Goal: Task Accomplishment & Management: Manage account settings

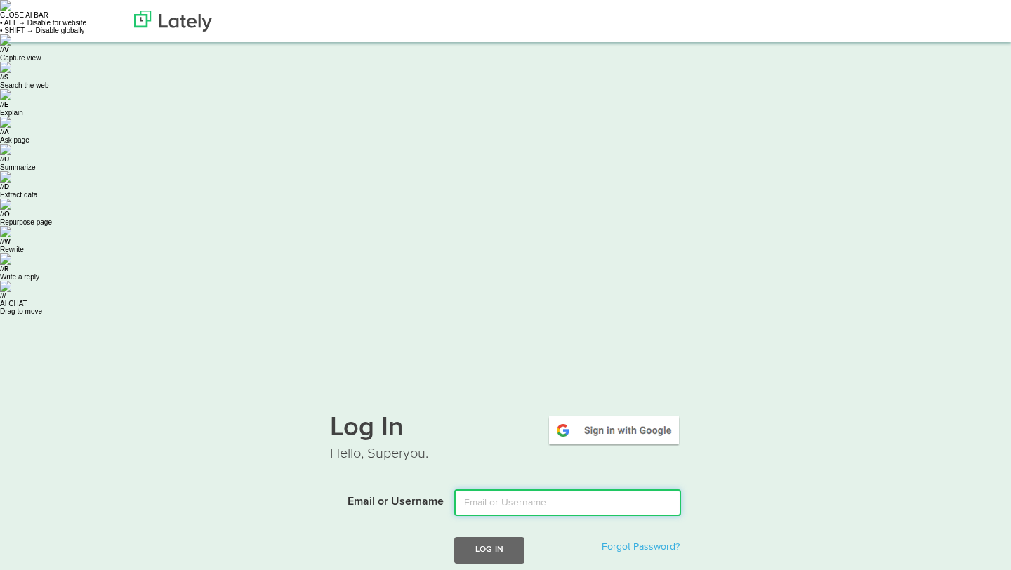
click at [547, 489] on input "Email or Username" at bounding box center [567, 502] width 227 height 27
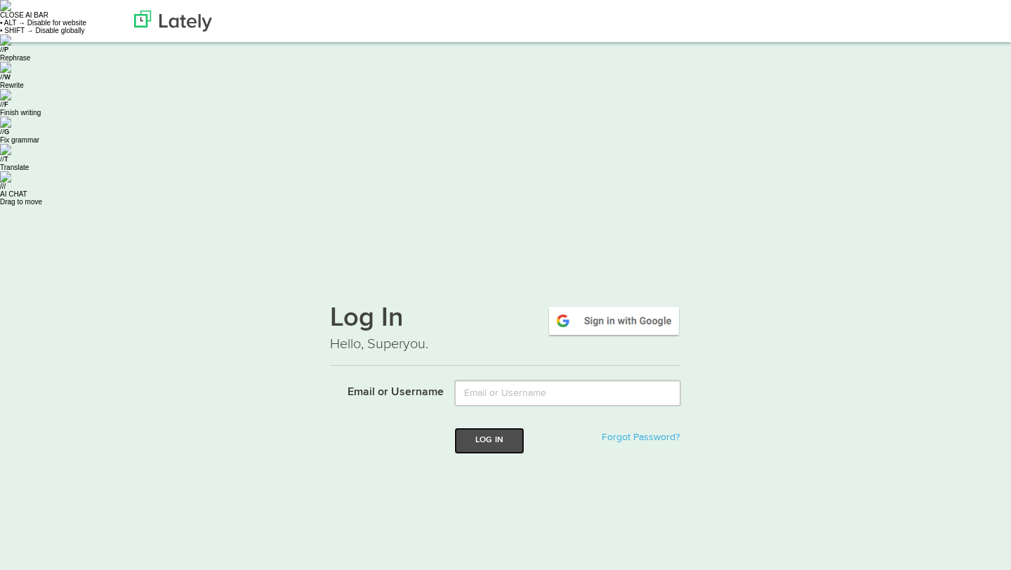
click at [484, 428] on button "Log In" at bounding box center [489, 441] width 70 height 26
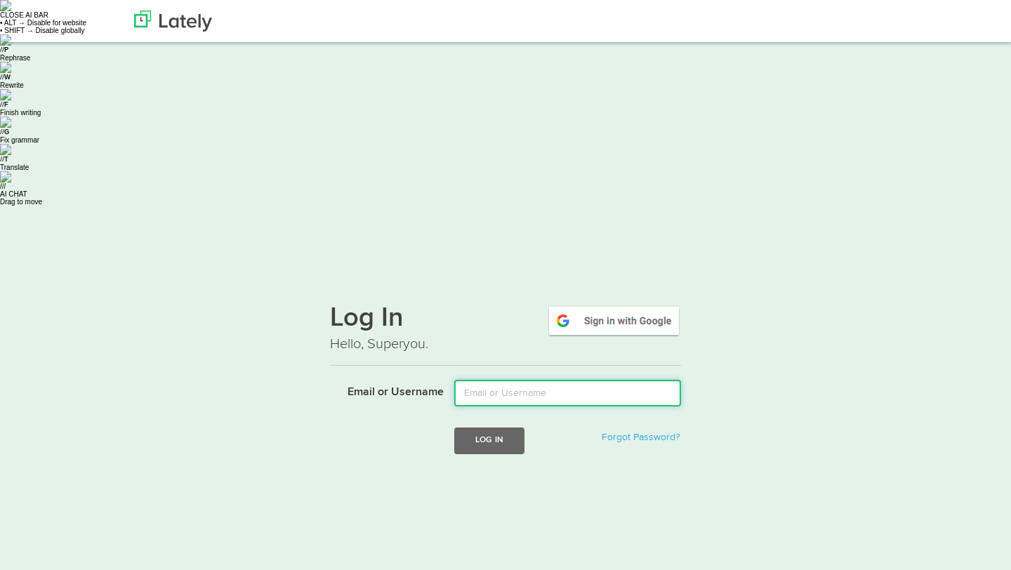
click at [489, 380] on input "Email or Username" at bounding box center [567, 393] width 227 height 27
type input "romeroy@fifth-dimension.io"
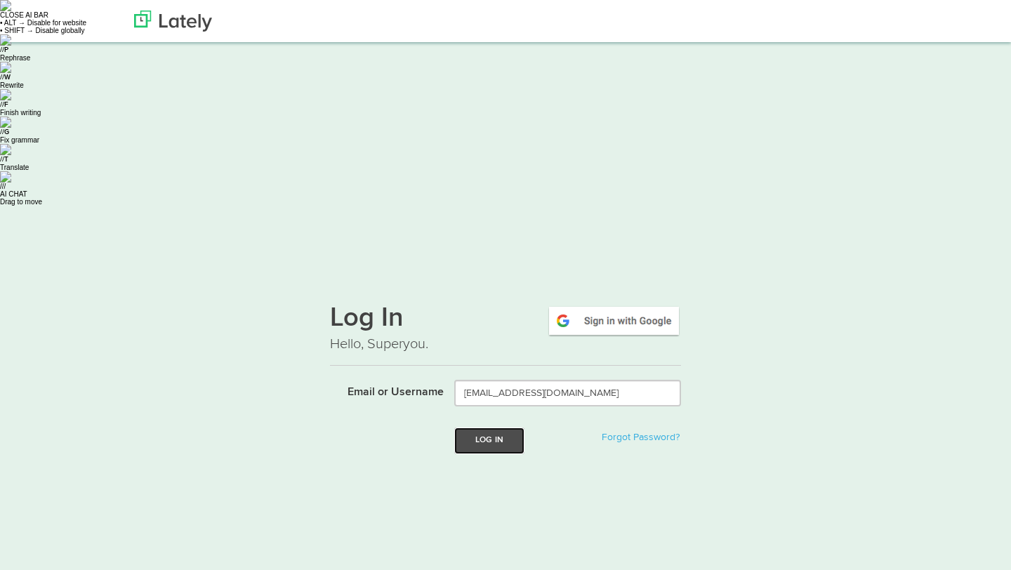
click at [490, 428] on button "Log In" at bounding box center [489, 441] width 70 height 26
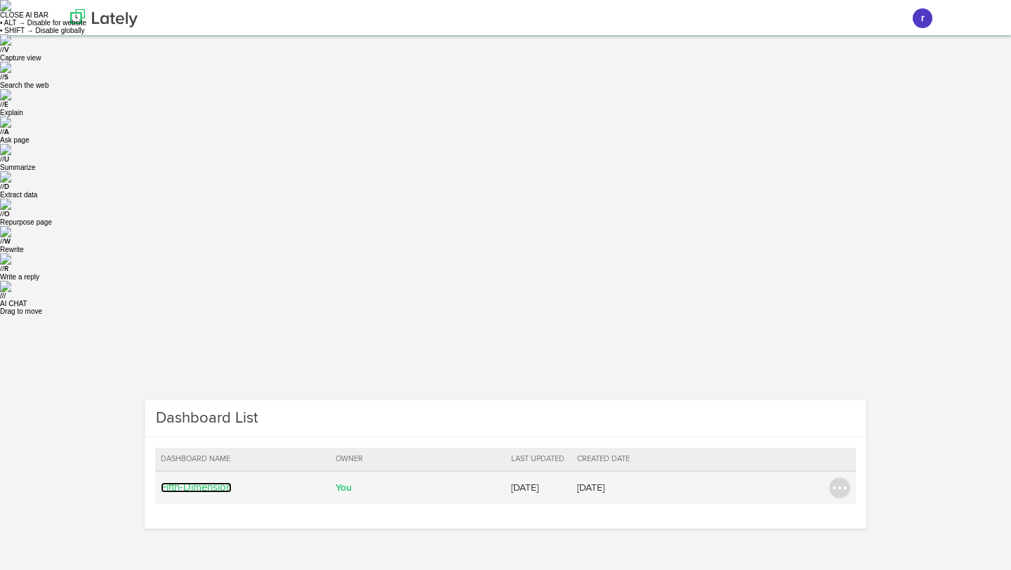
click at [228, 482] on link "Fifth-Dimension" at bounding box center [196, 487] width 71 height 11
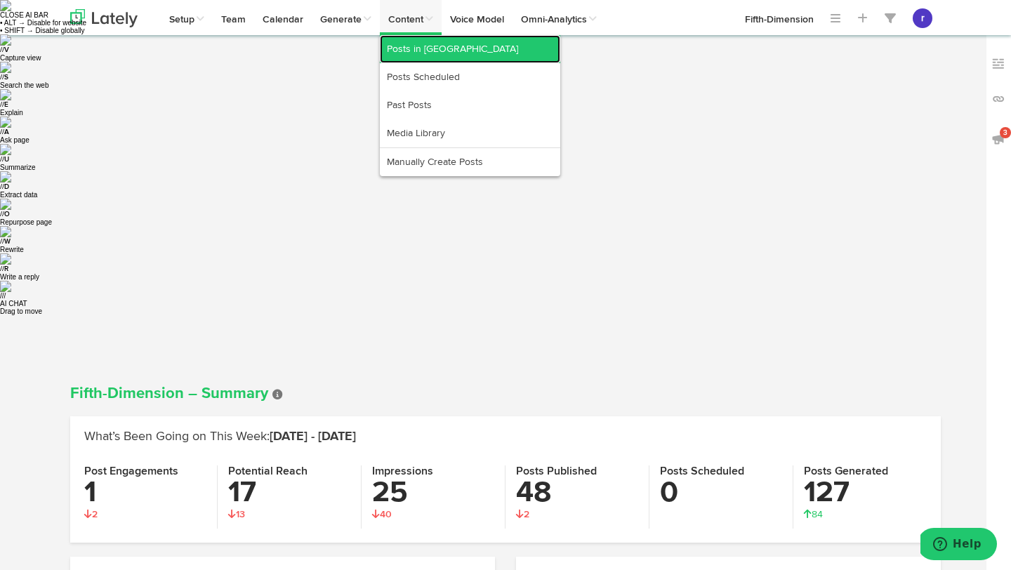
click at [428, 56] on link "Posts in [GEOGRAPHIC_DATA]" at bounding box center [470, 49] width 180 height 28
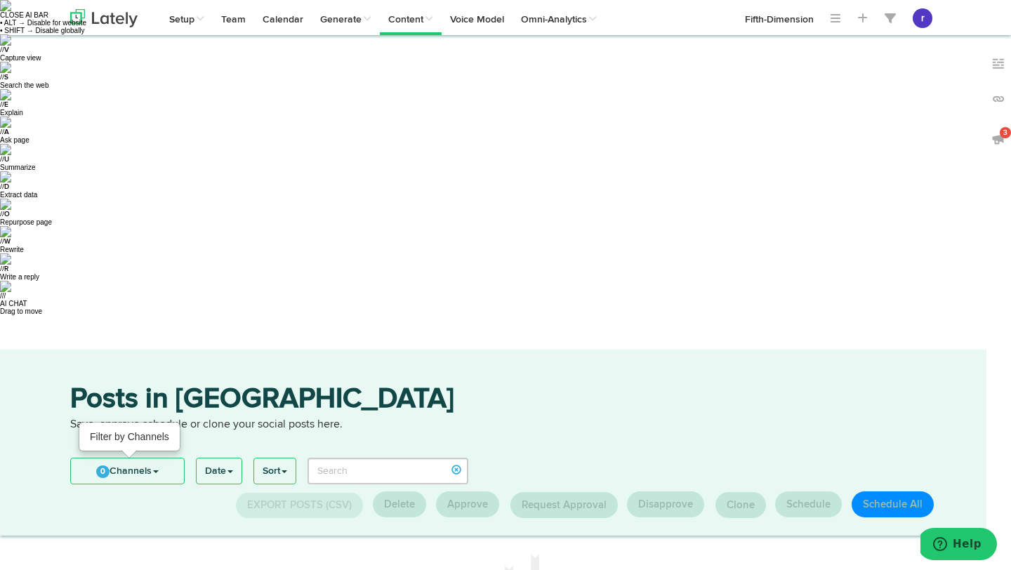
click at [163, 459] on link "0 Channels" at bounding box center [127, 471] width 113 height 25
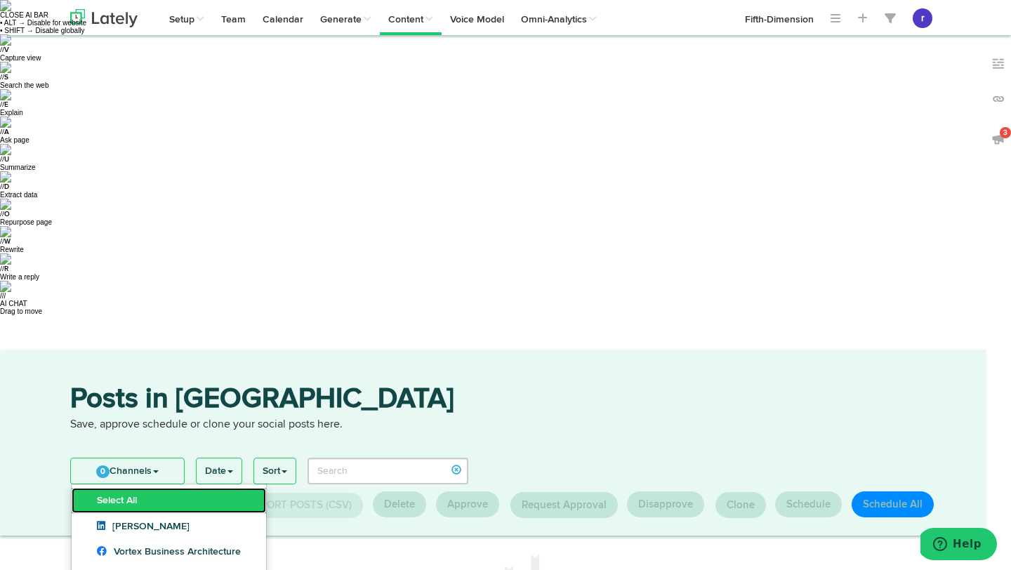
click at [150, 488] on link "Select All" at bounding box center [169, 500] width 195 height 25
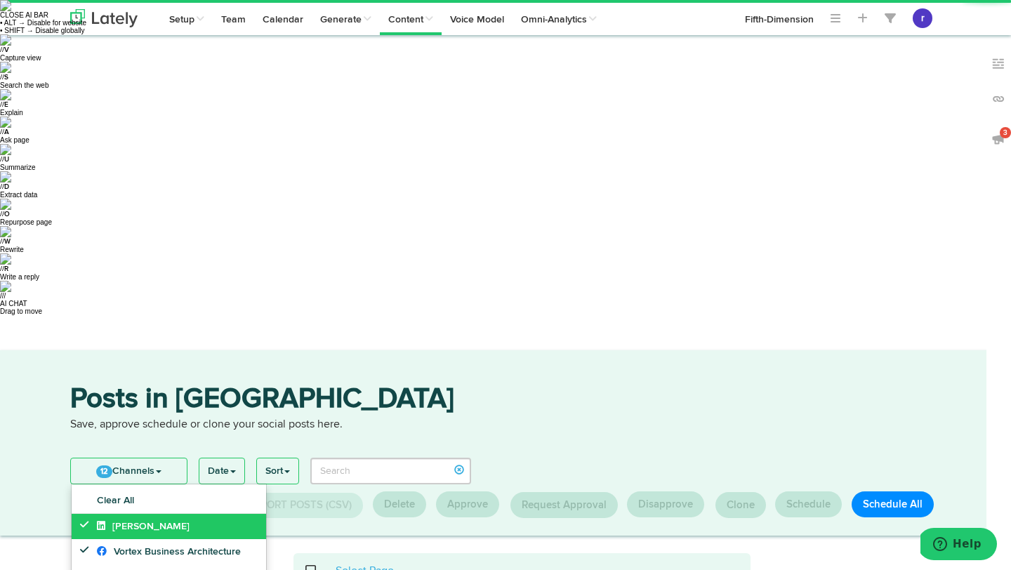
click at [84, 520] on icon at bounding box center [87, 525] width 15 height 10
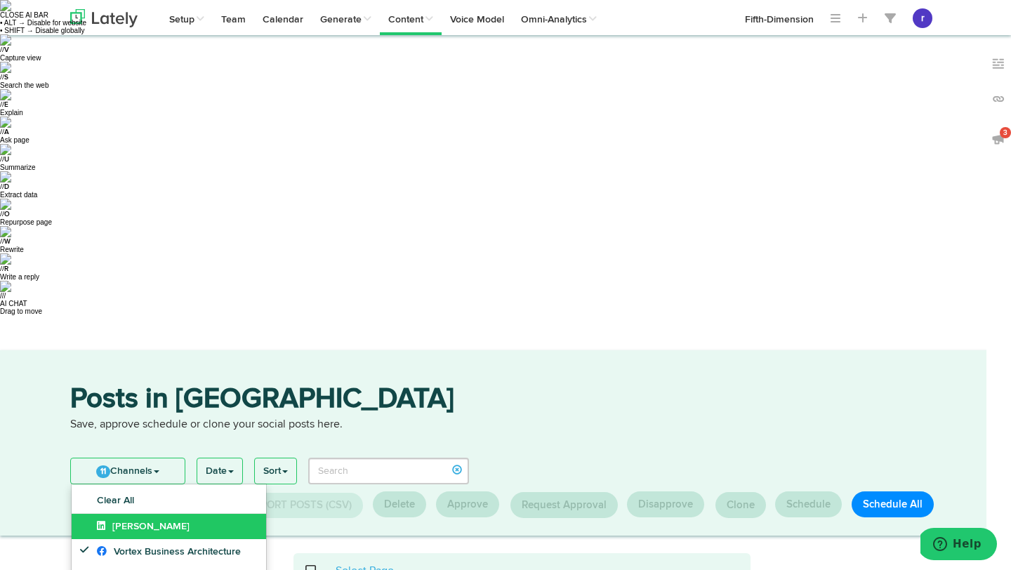
click at [343, 350] on div "Posts in [GEOGRAPHIC_DATA] Save, approve schedule or clone your social posts he…" at bounding box center [505, 442] width 1011 height 185
click at [166, 459] on link "11 Channels" at bounding box center [128, 471] width 114 height 25
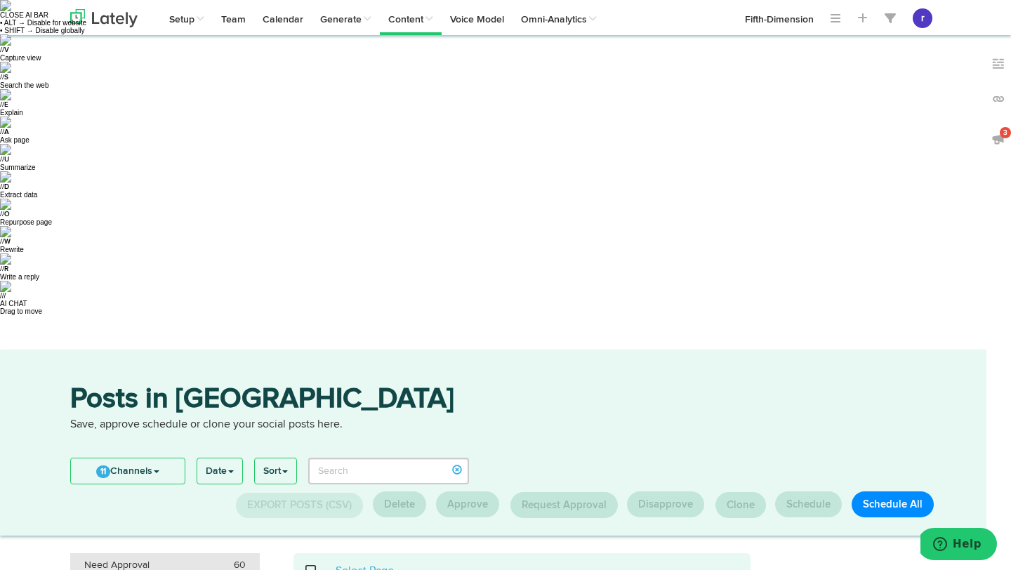
click at [153, 553] on li "Need Approval 60" at bounding box center [165, 565] width 190 height 25
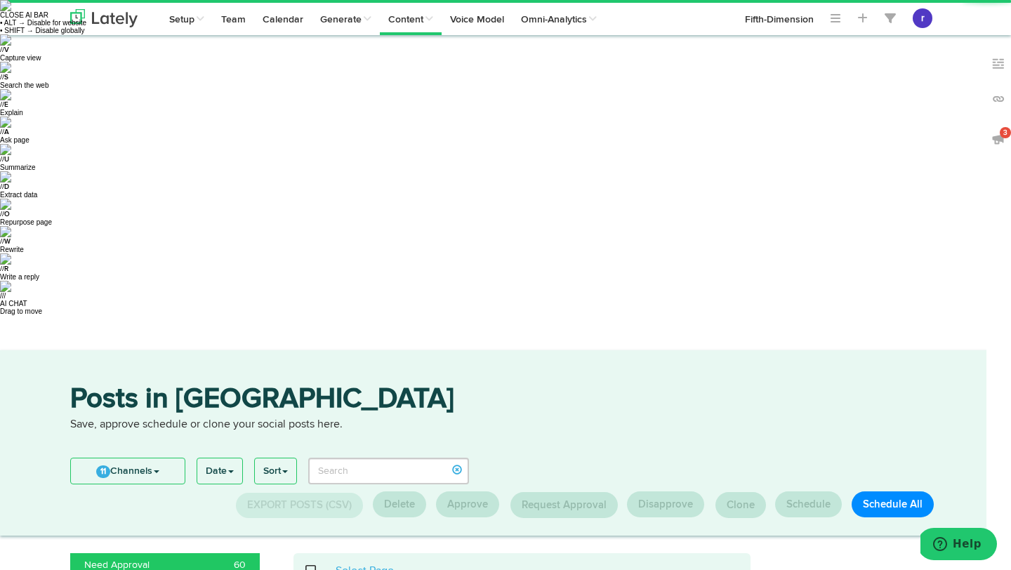
click at [307, 570] on span at bounding box center [318, 571] width 29 height 1
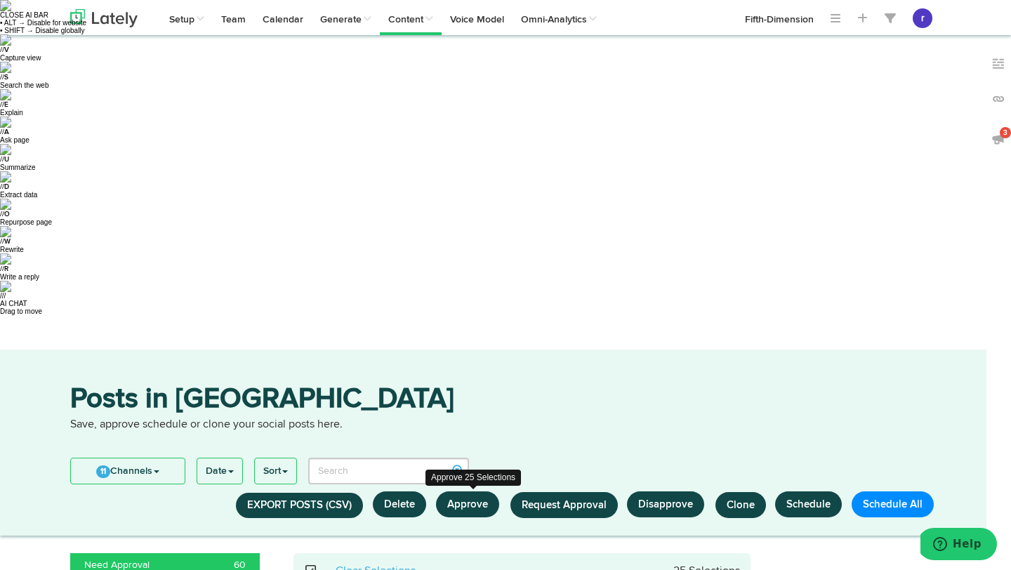
click at [479, 492] on button "Approve" at bounding box center [467, 505] width 63 height 26
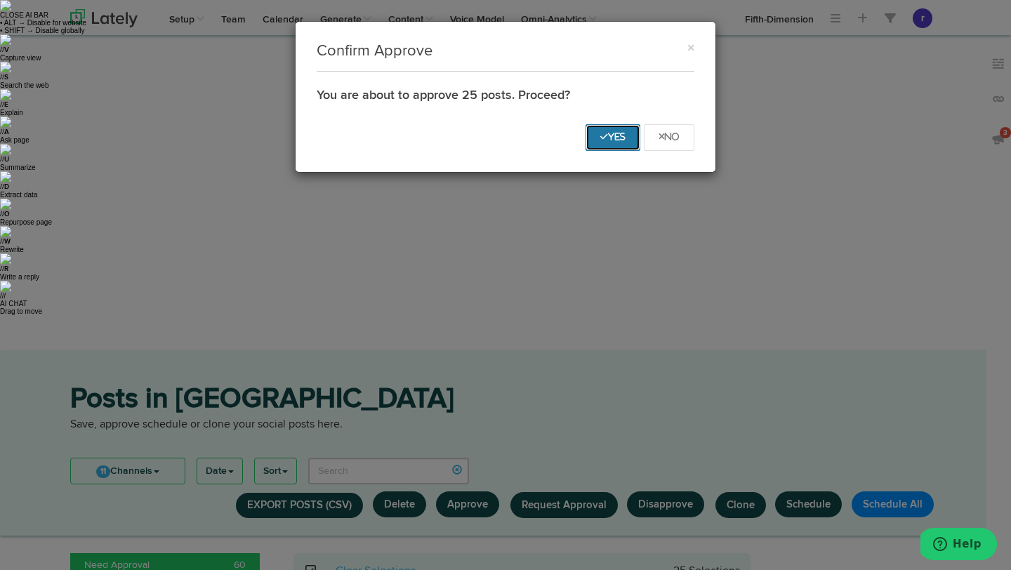
click at [616, 139] on icon "Yes" at bounding box center [612, 137] width 25 height 8
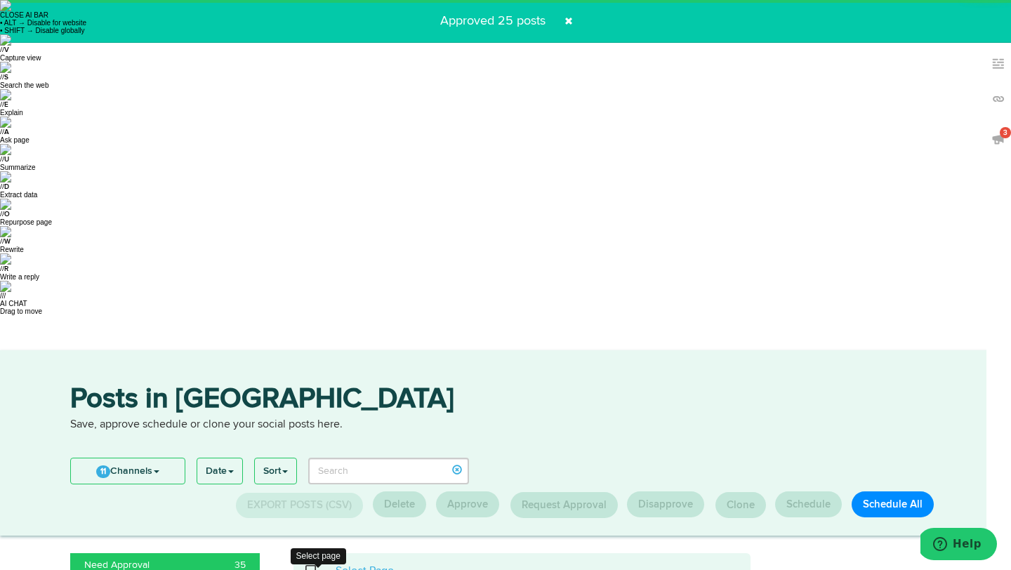
click at [306, 570] on span at bounding box center [318, 571] width 29 height 1
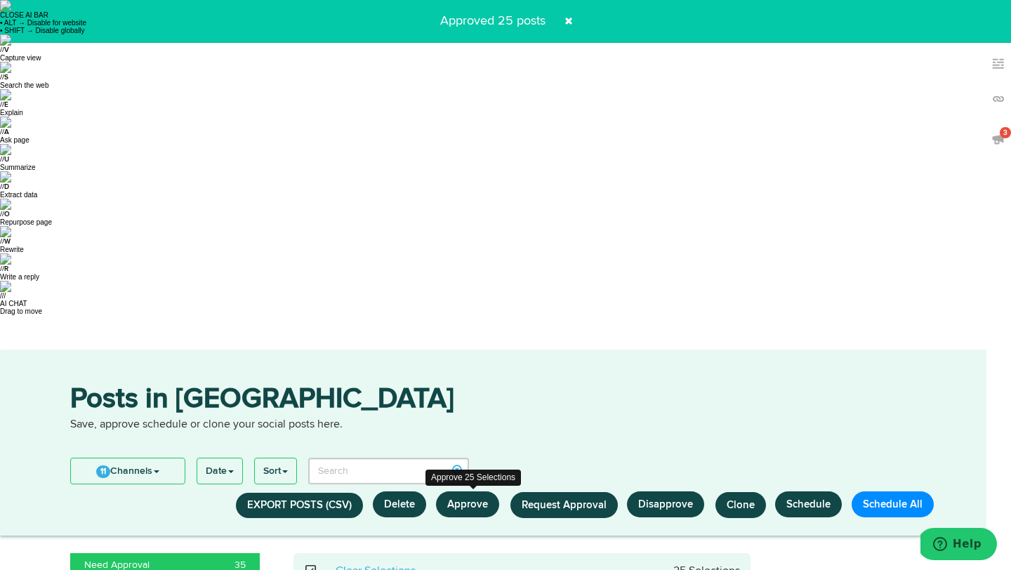
click at [462, 492] on button "Approve" at bounding box center [467, 505] width 63 height 26
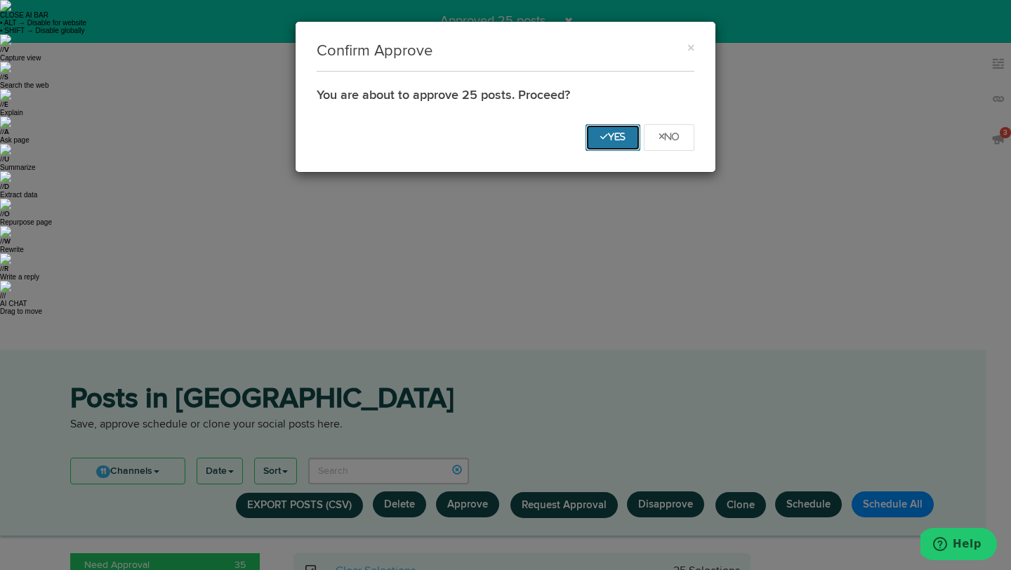
click at [622, 136] on icon "Yes" at bounding box center [612, 137] width 25 height 8
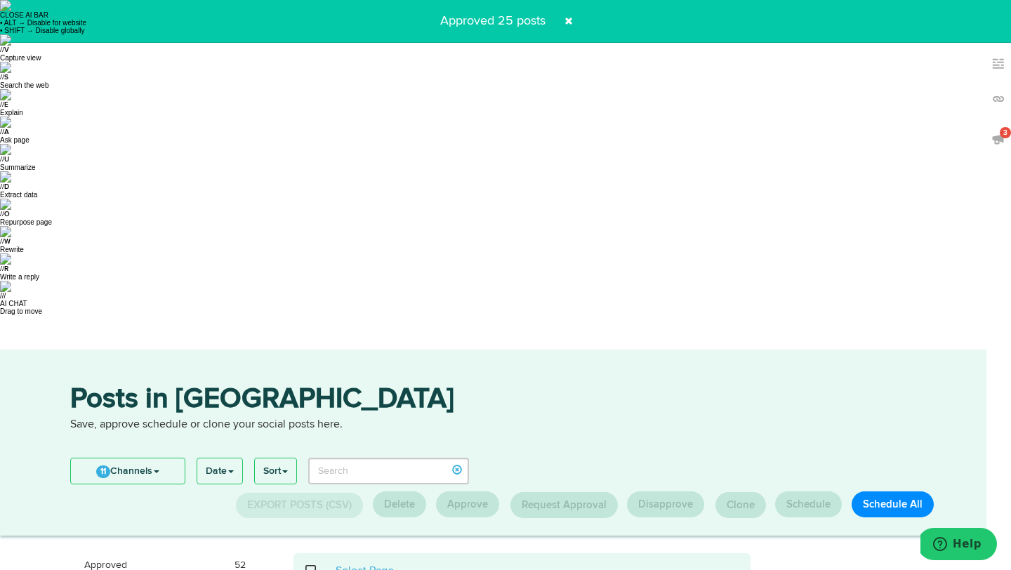
click at [305, 570] on span at bounding box center [318, 571] width 29 height 1
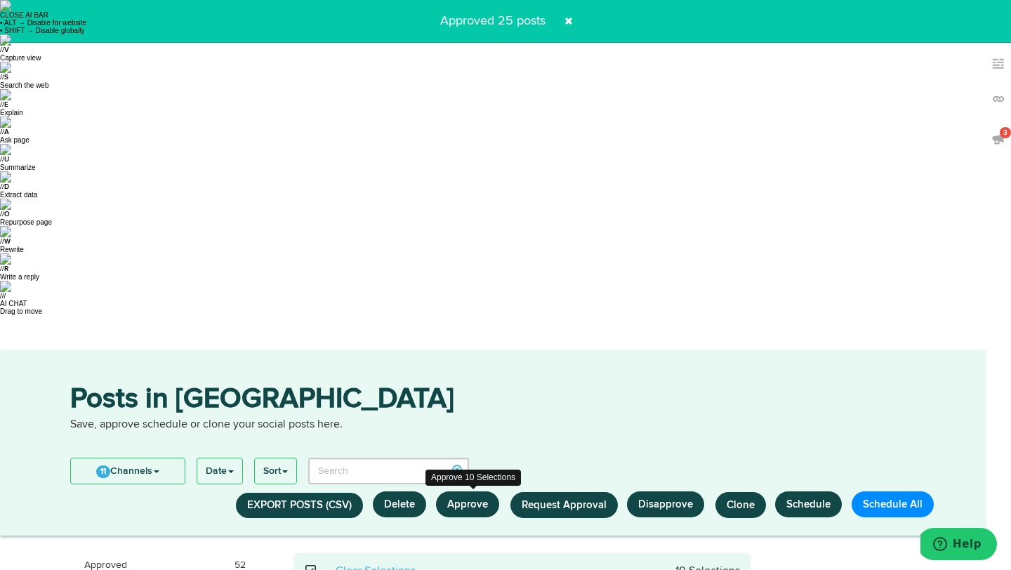
click at [463, 492] on button "Approve" at bounding box center [467, 505] width 63 height 26
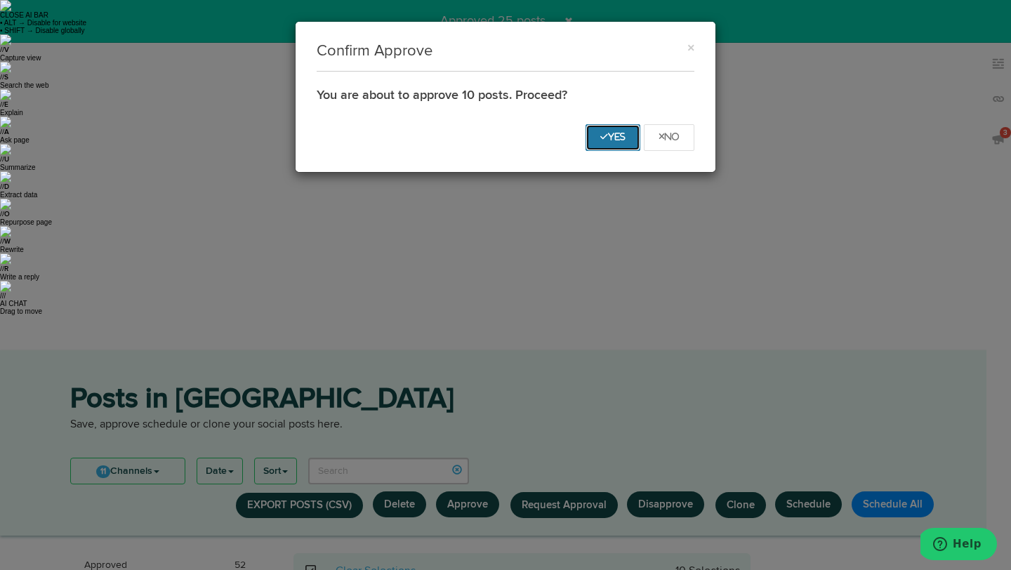
click at [615, 143] on button "Yes" at bounding box center [613, 137] width 55 height 27
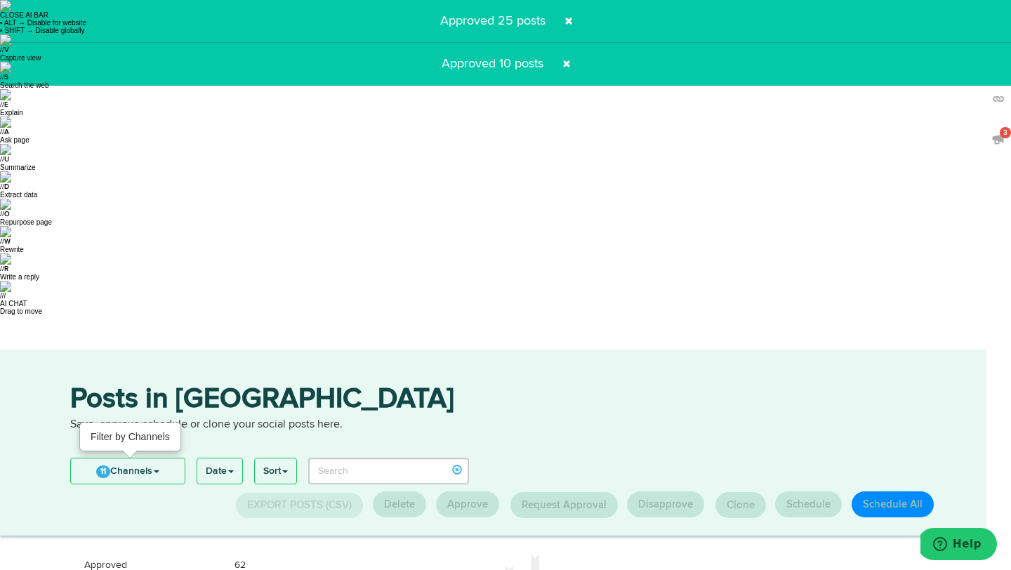
click at [129, 459] on link "11 Channels" at bounding box center [128, 471] width 114 height 25
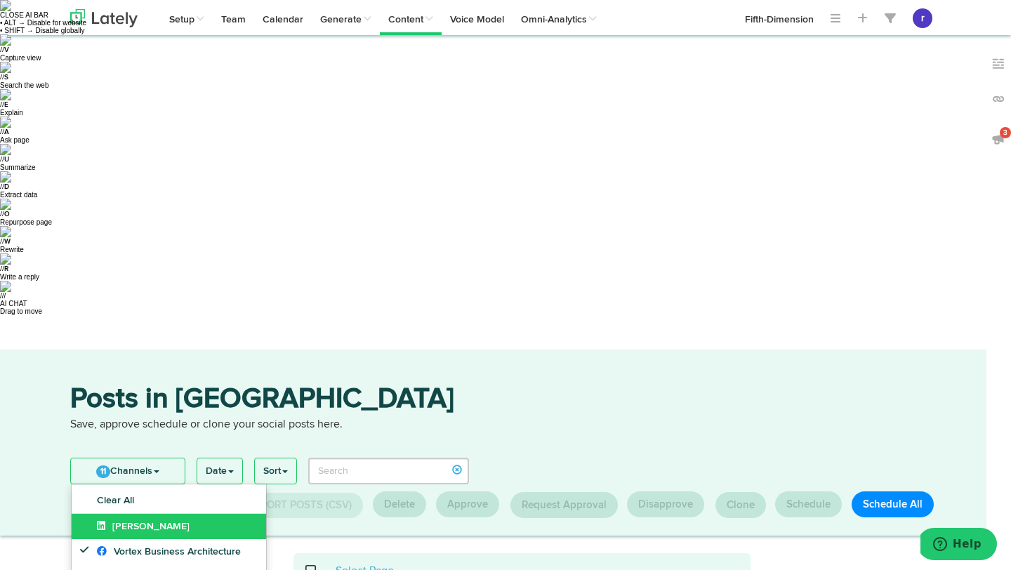
click at [312, 570] on span at bounding box center [318, 571] width 29 height 1
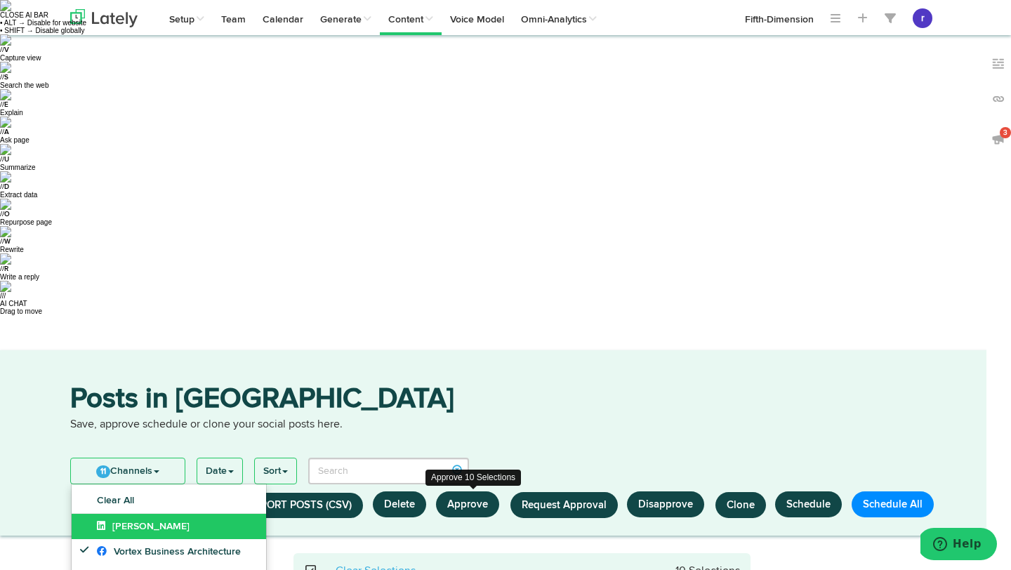
click at [473, 492] on button "Approve" at bounding box center [467, 505] width 63 height 26
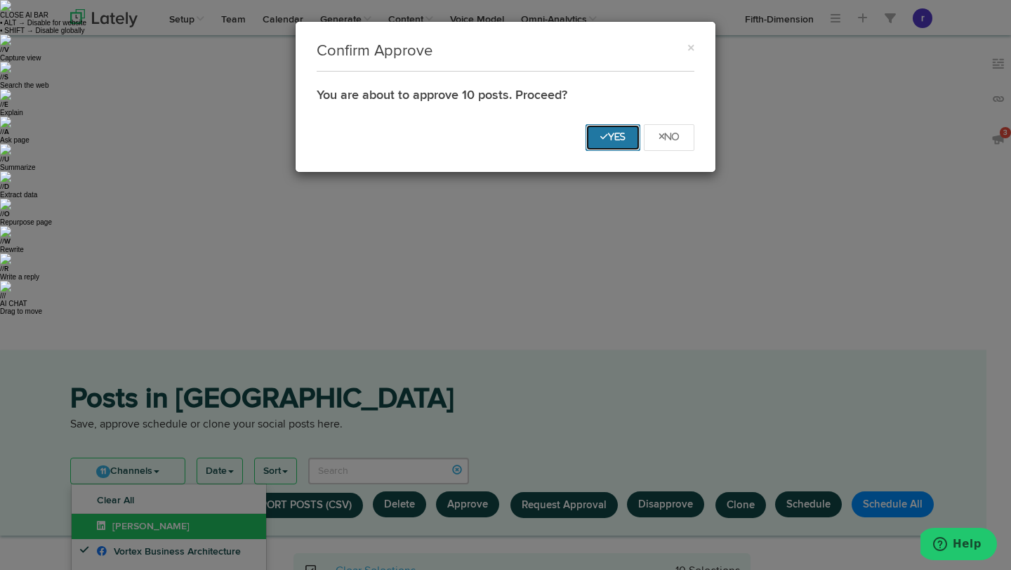
click at [595, 137] on button "Yes" at bounding box center [613, 137] width 55 height 27
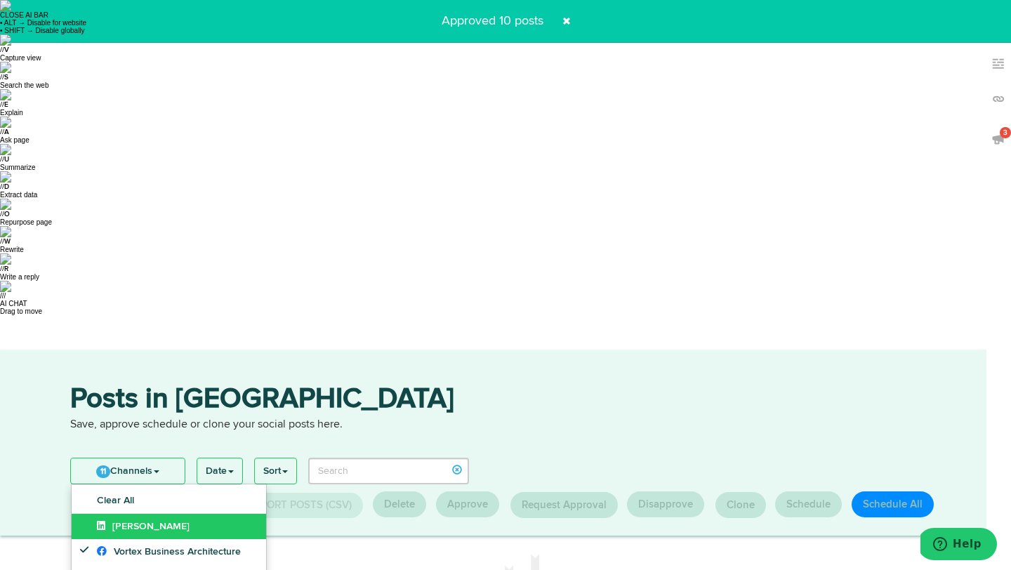
click at [267, 386] on div "Posts in [GEOGRAPHIC_DATA] Save, approve schedule or clone your social posts he…" at bounding box center [506, 418] width 892 height 65
click at [41, 350] on div "Posts in [GEOGRAPHIC_DATA] Save, approve schedule or clone your social posts he…" at bounding box center [505, 442] width 1011 height 185
click at [127, 459] on link "11 Channels" at bounding box center [128, 471] width 114 height 25
